Goal: Find specific page/section: Find specific page/section

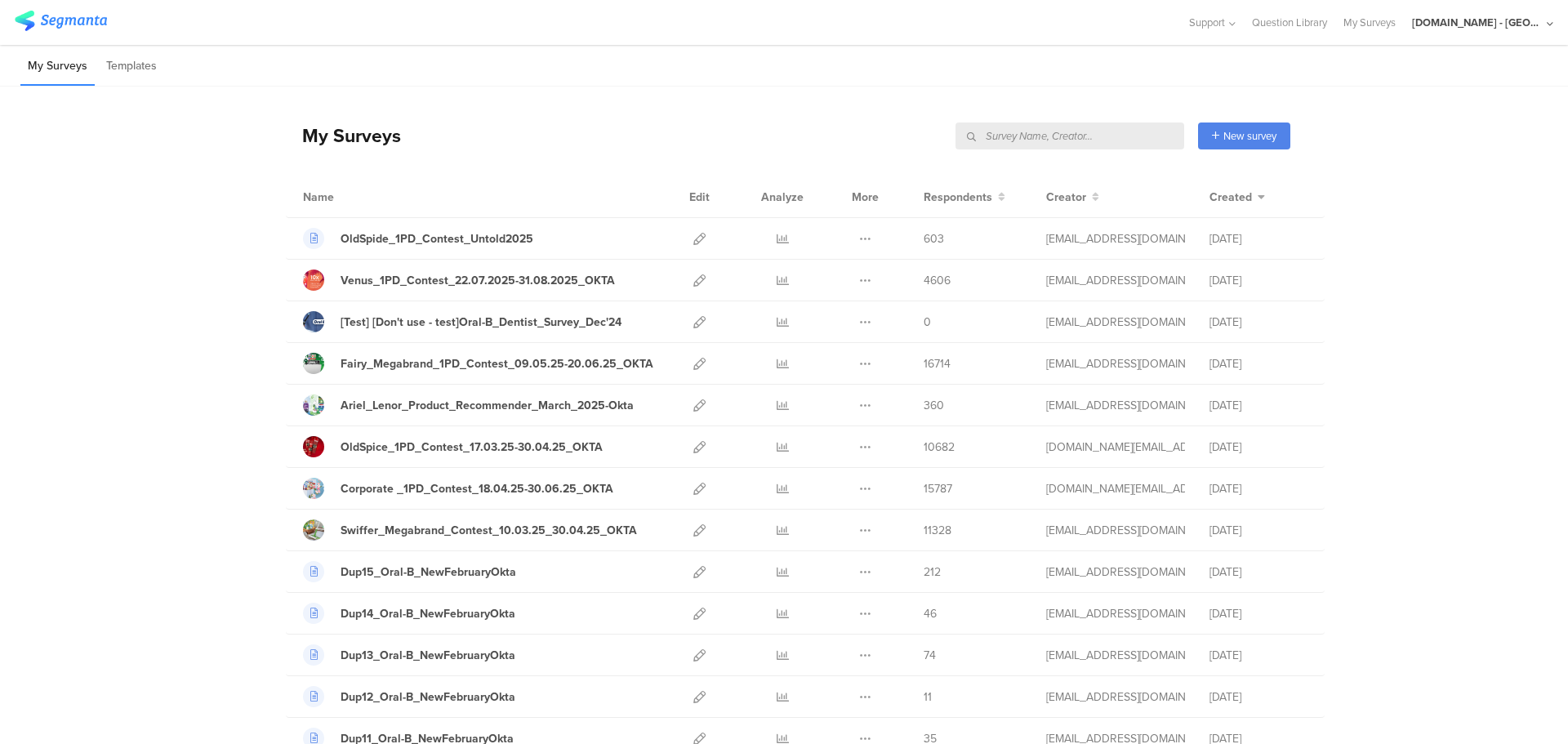
click at [1121, 140] on input "text" at bounding box center [1071, 135] width 229 height 27
type input "welcome"
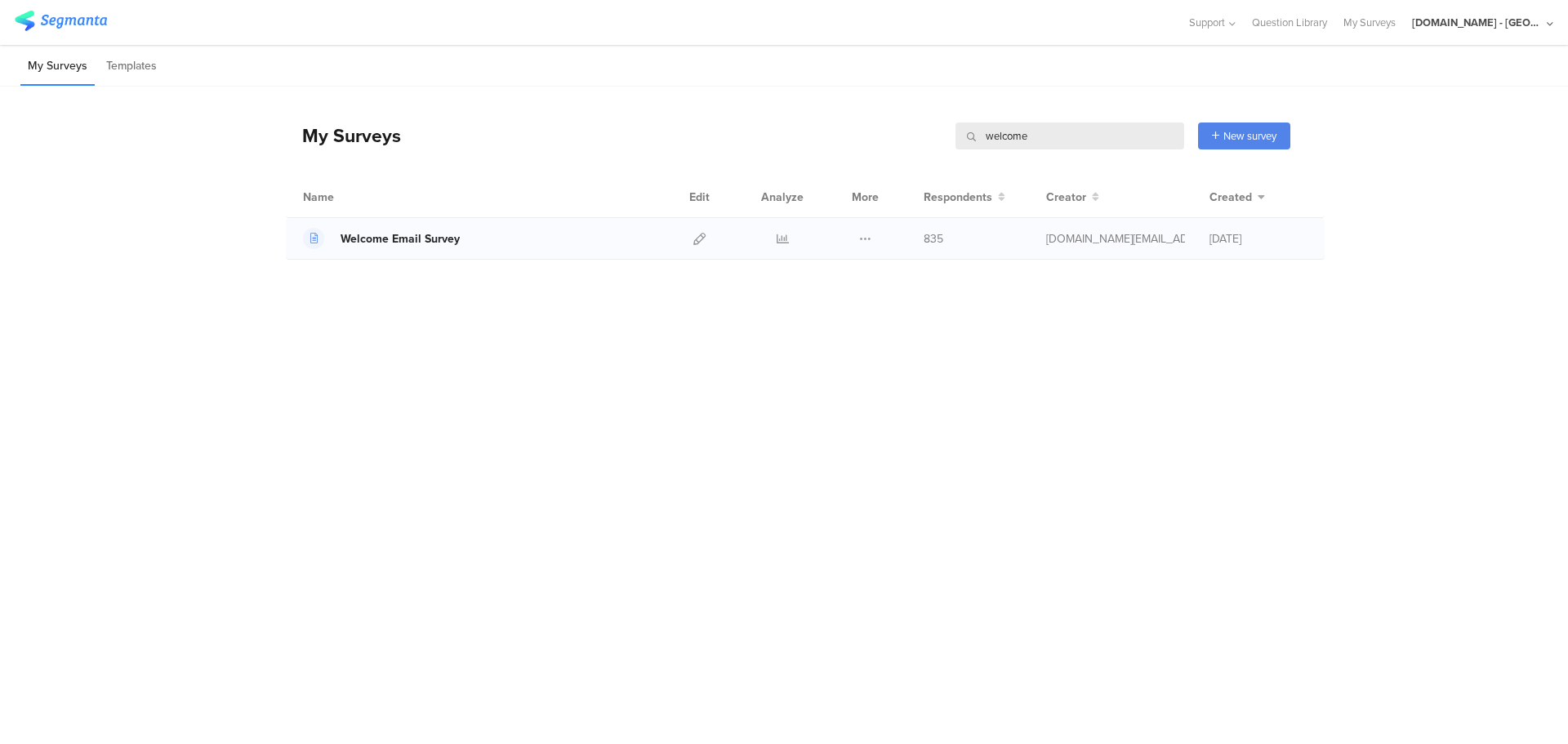
click at [395, 241] on div "Welcome Email Survey" at bounding box center [400, 238] width 119 height 17
click at [700, 236] on icon at bounding box center [700, 239] width 12 height 12
